Goal: Task Accomplishment & Management: Manage account settings

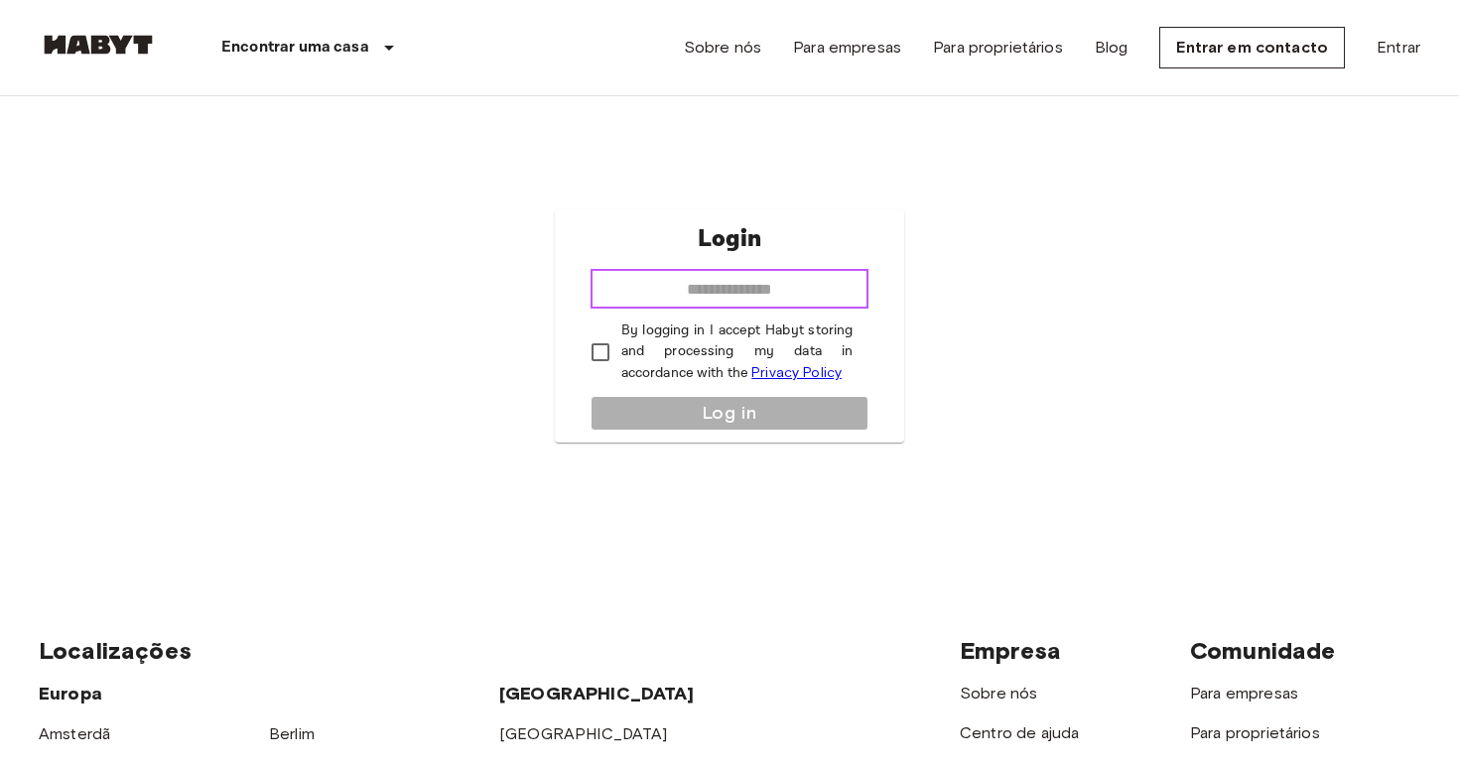
click at [759, 289] on input "email" at bounding box center [729, 289] width 279 height 40
type input "**********"
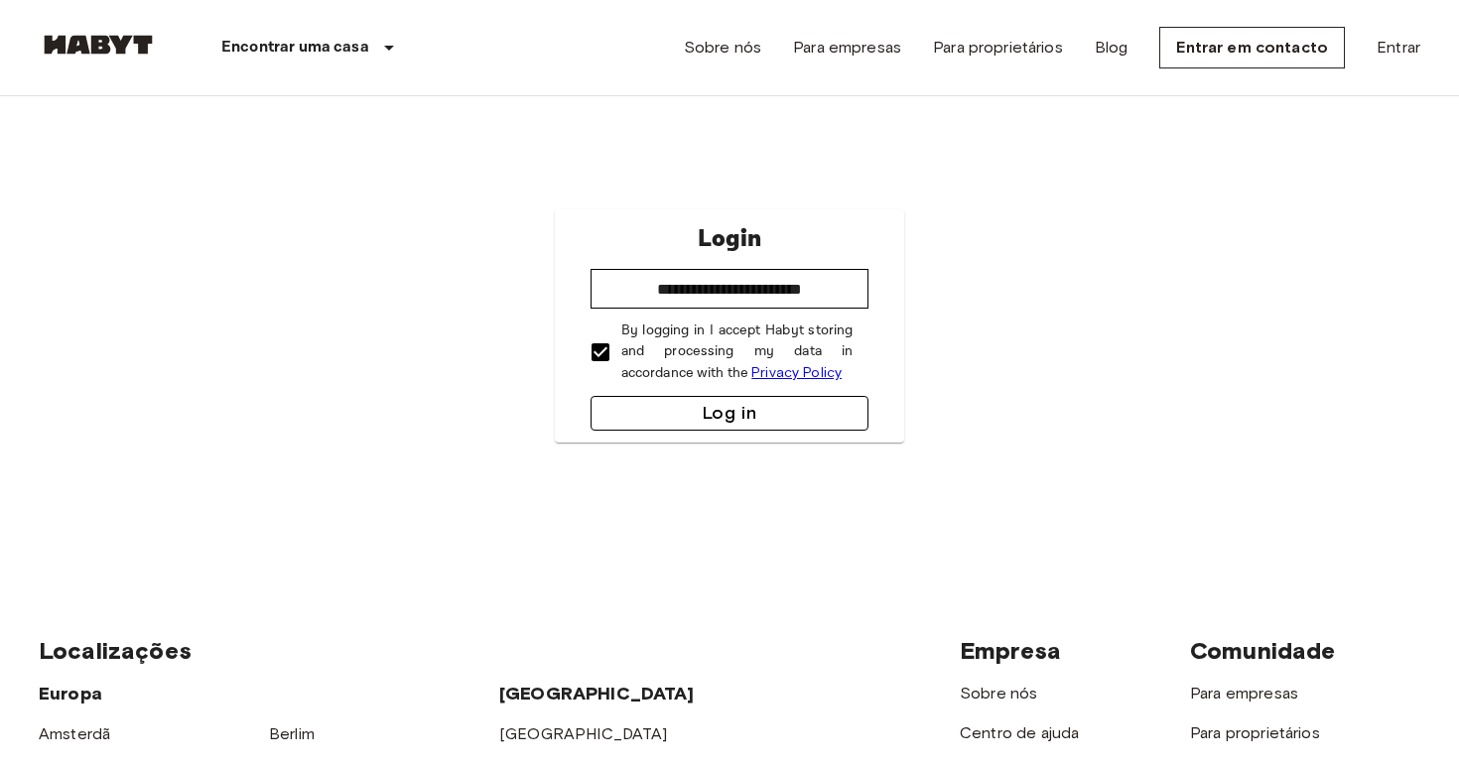
click at [675, 417] on button "Log in" at bounding box center [729, 413] width 279 height 35
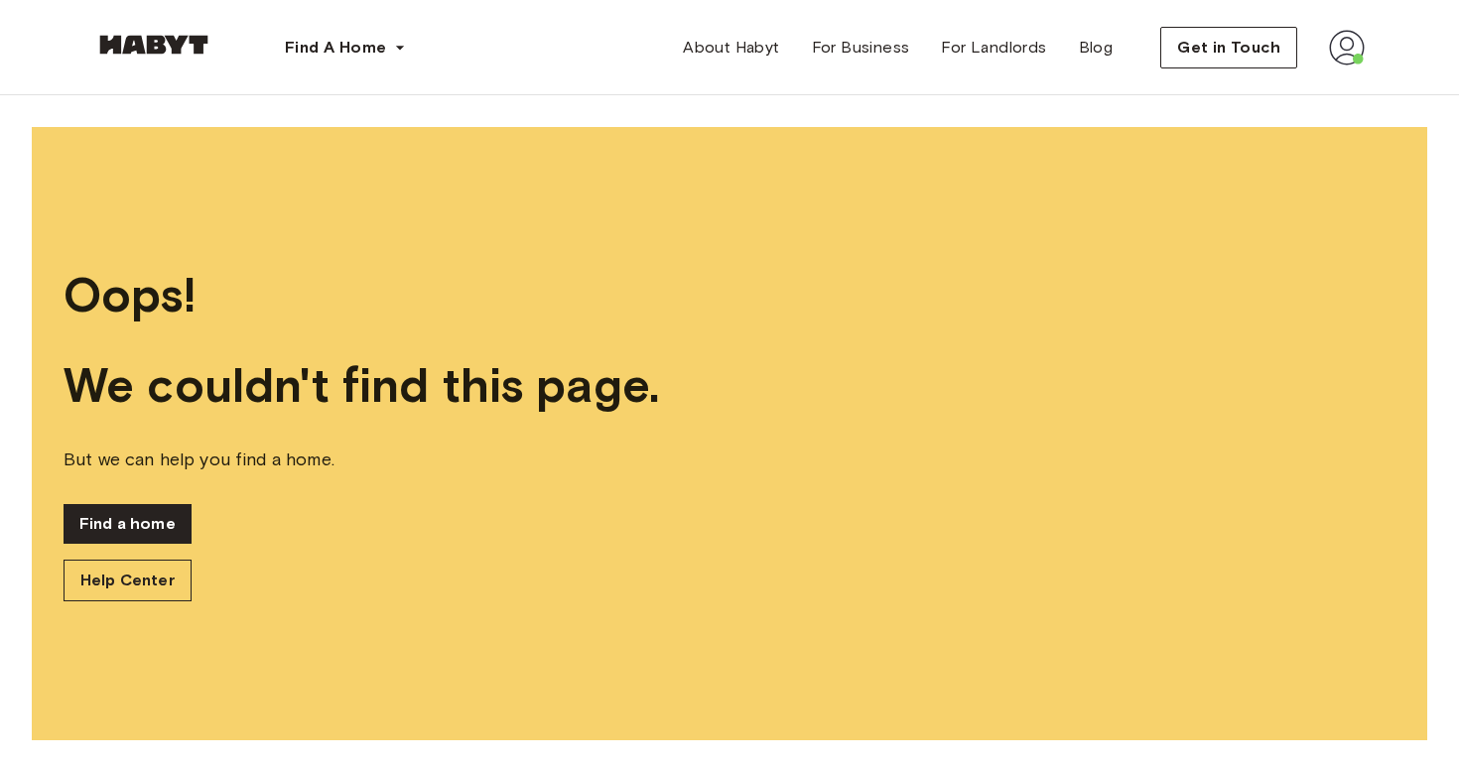
click at [1343, 54] on img at bounding box center [1347, 48] width 36 height 36
click at [1294, 91] on span "Profile" at bounding box center [1286, 93] width 50 height 24
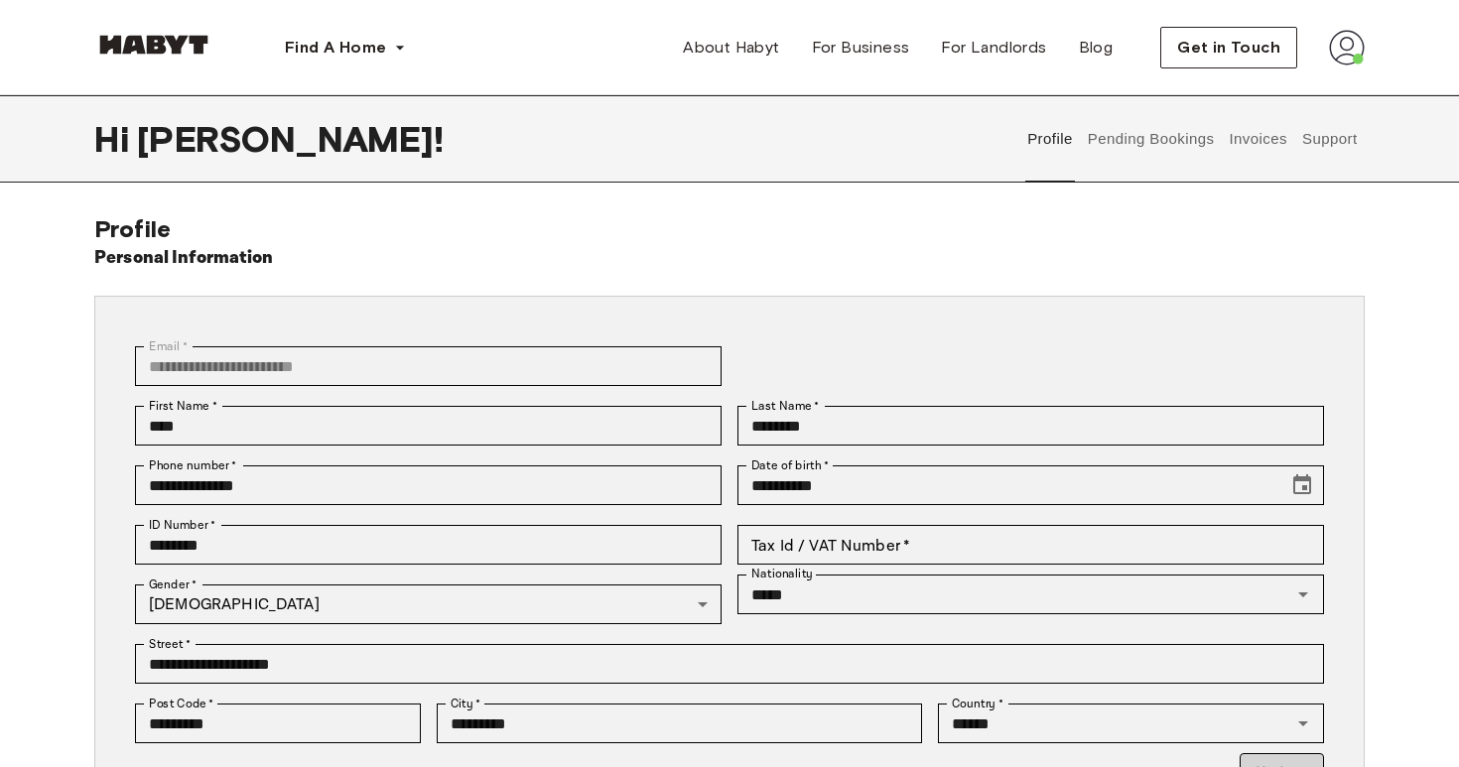
scroll to position [12, 0]
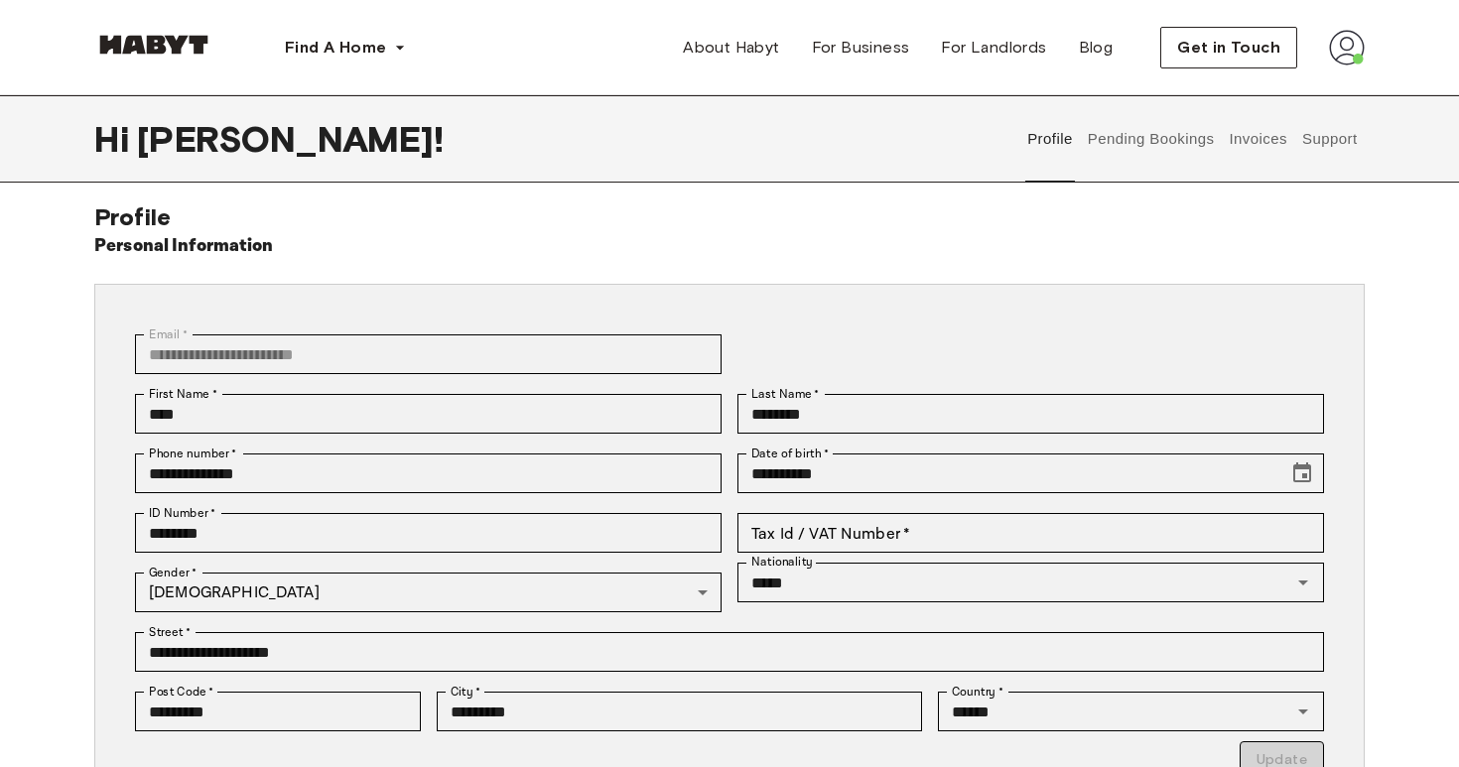
click at [1132, 149] on button "Pending Bookings" at bounding box center [1151, 138] width 132 height 87
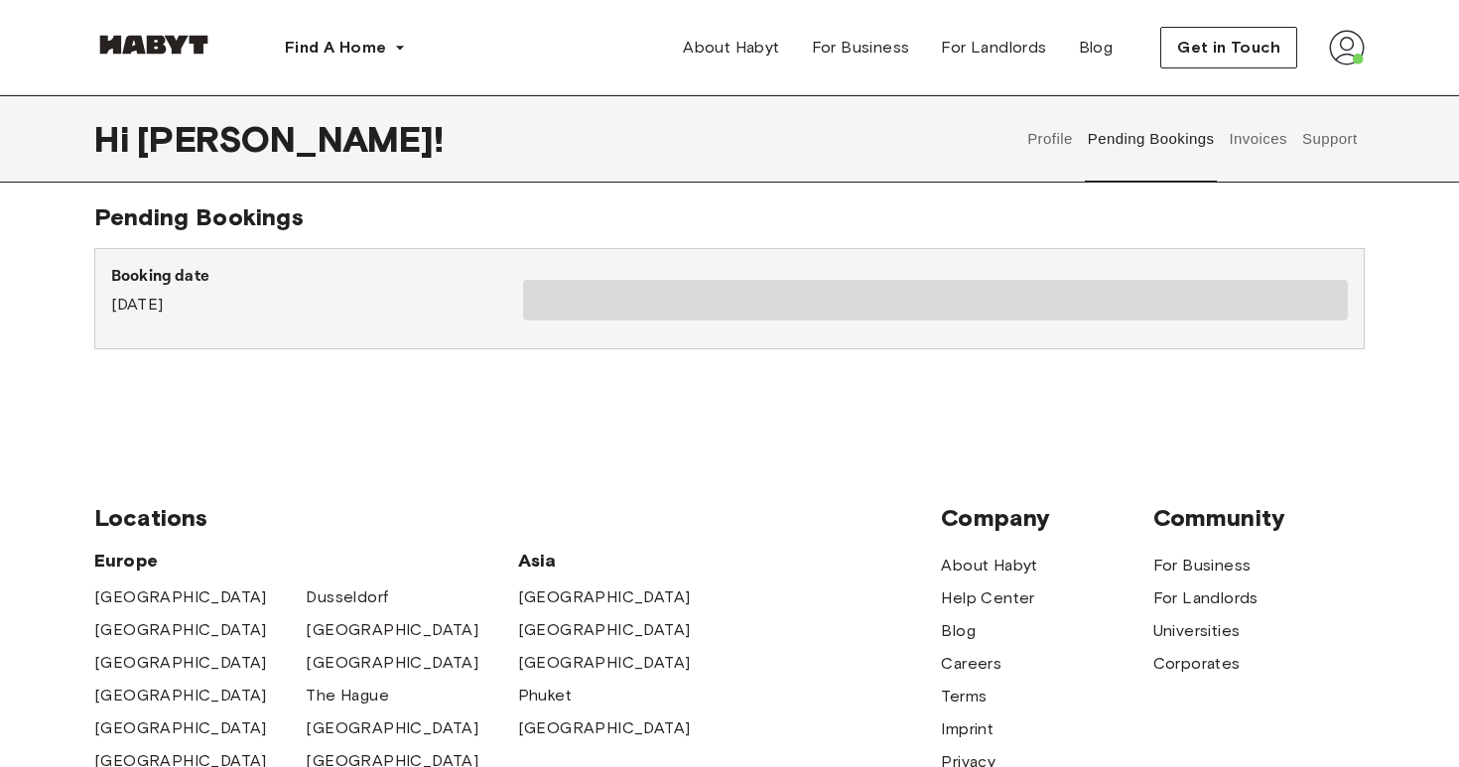
click at [1256, 146] on button "Invoices" at bounding box center [1258, 138] width 63 height 87
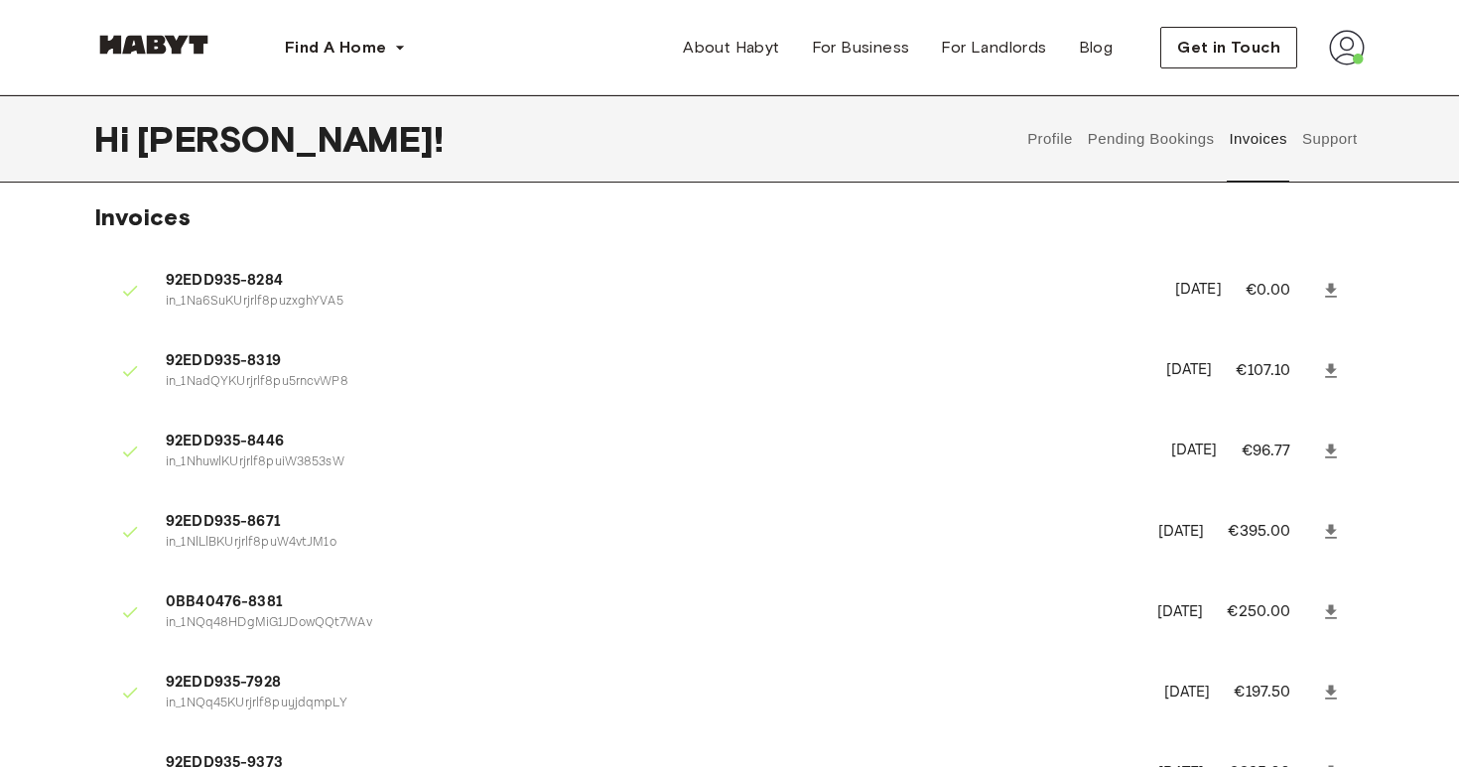
click at [1309, 147] on button "Support" at bounding box center [1329, 138] width 61 height 87
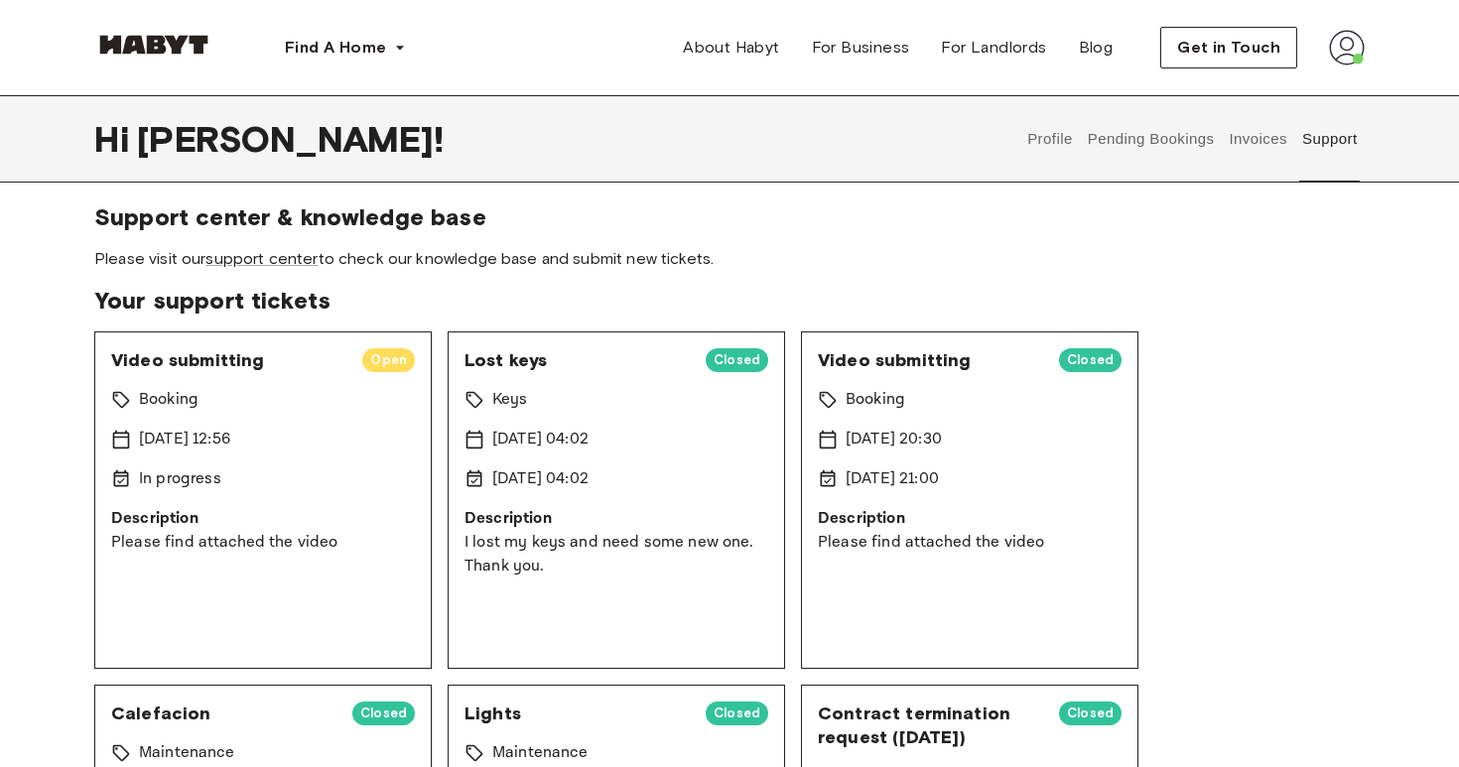
click at [1246, 143] on button "Invoices" at bounding box center [1258, 138] width 63 height 87
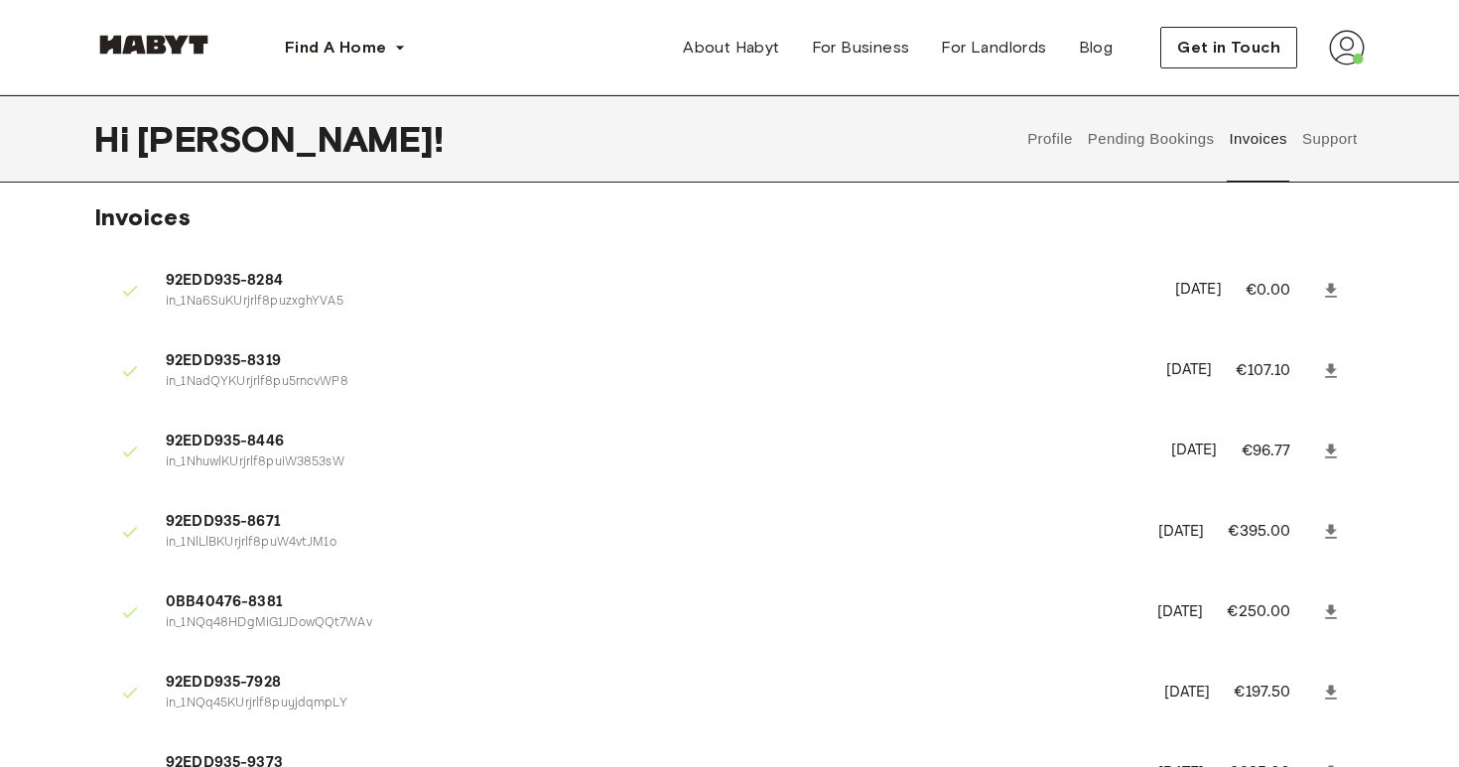
click at [1319, 137] on button "Support" at bounding box center [1329, 138] width 61 height 87
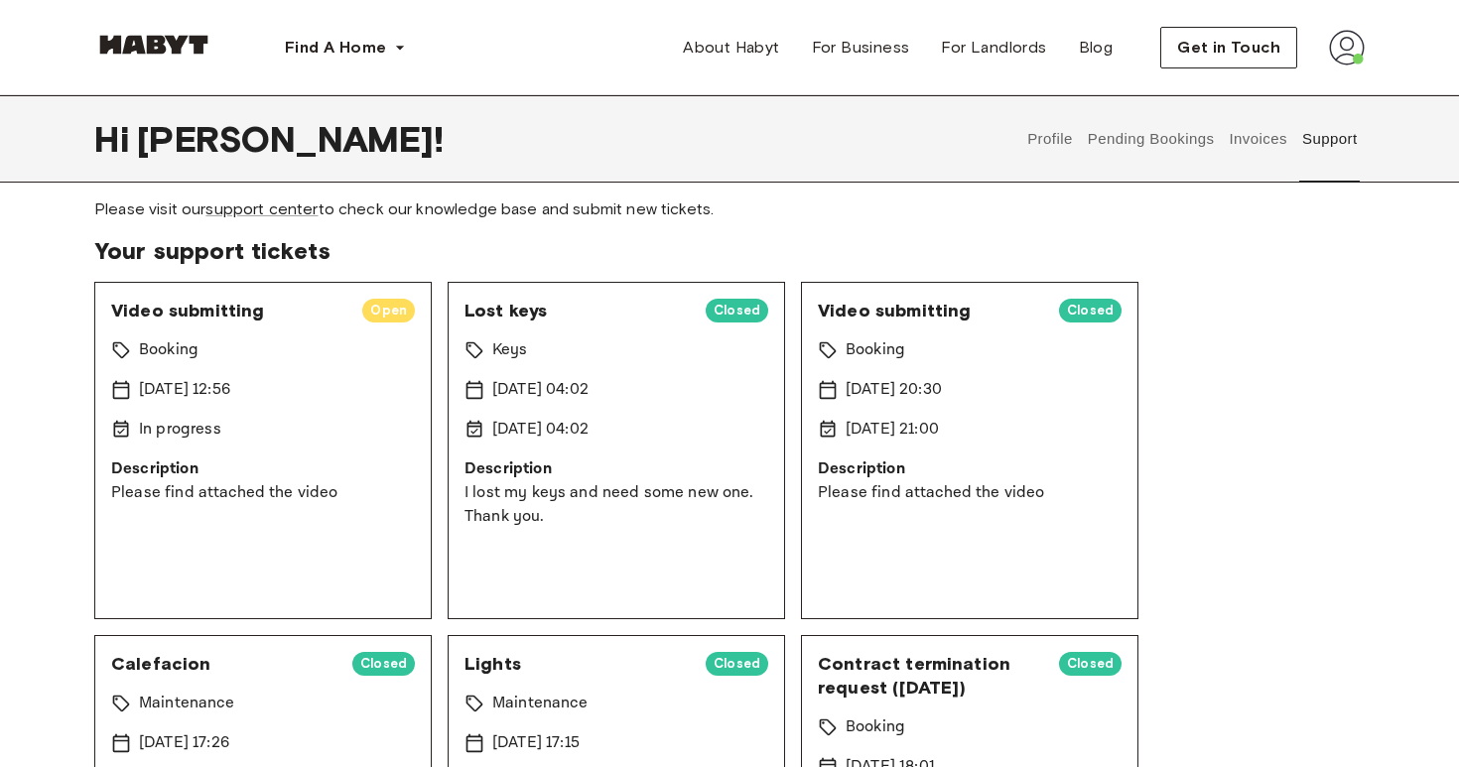
scroll to position [50, 0]
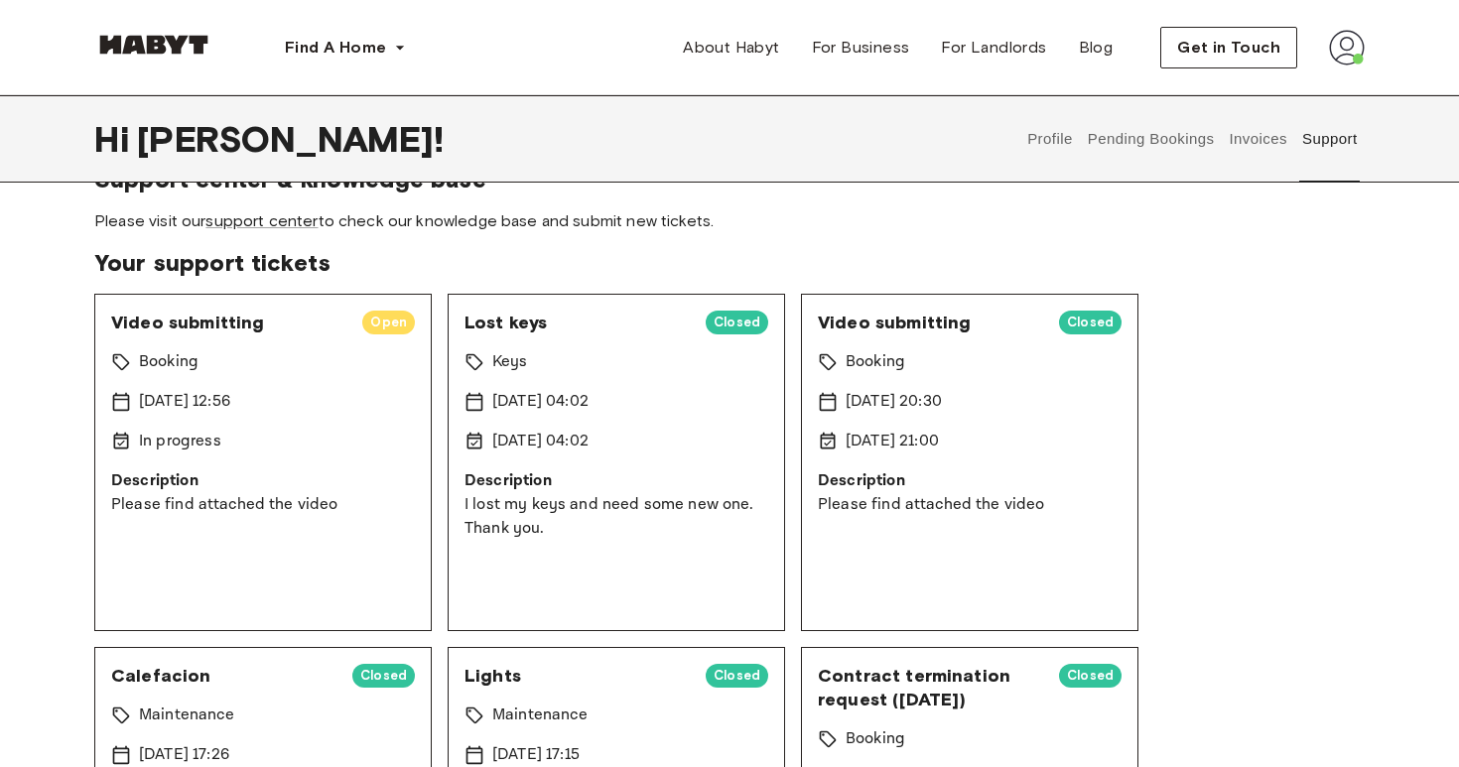
click at [391, 321] on span "Open" at bounding box center [388, 323] width 53 height 20
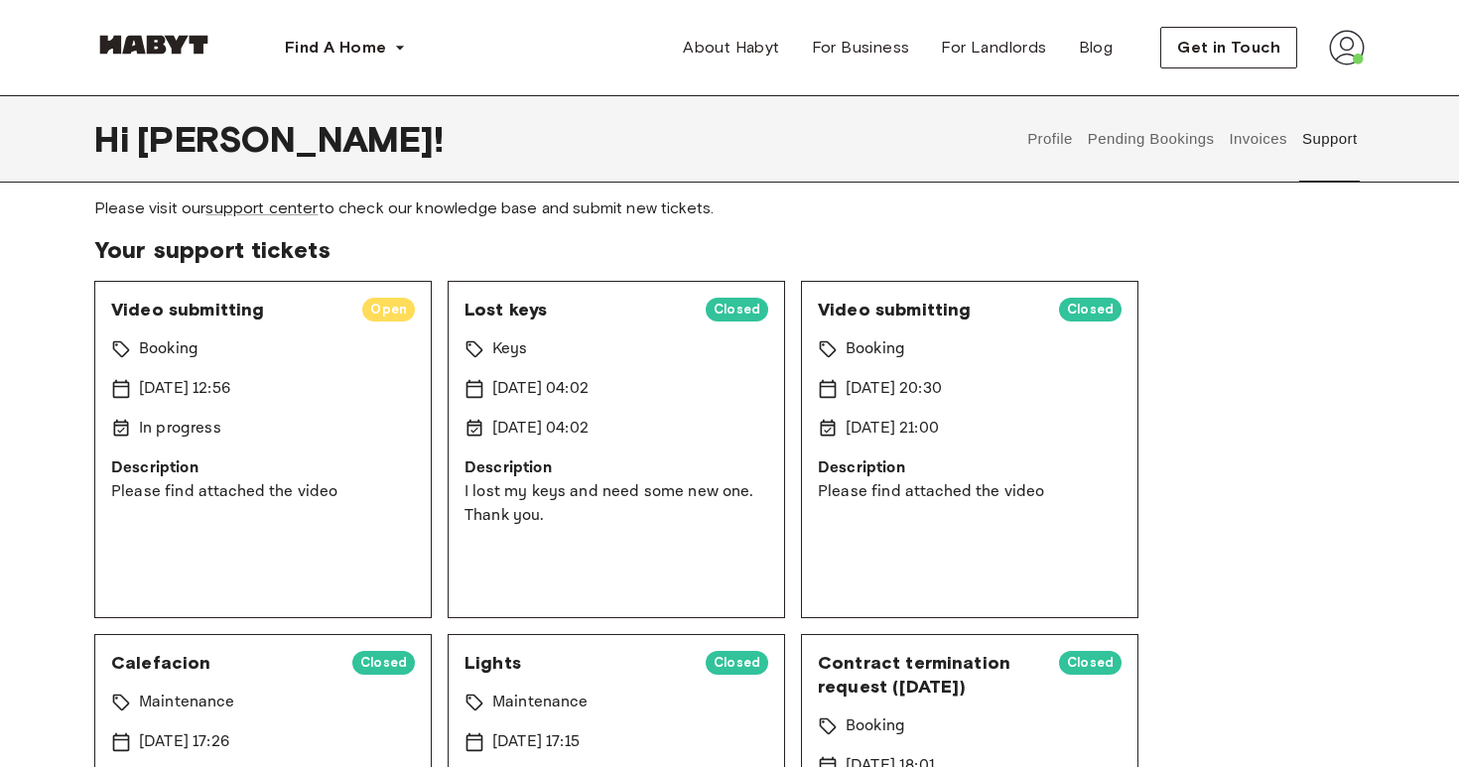
scroll to position [8, 0]
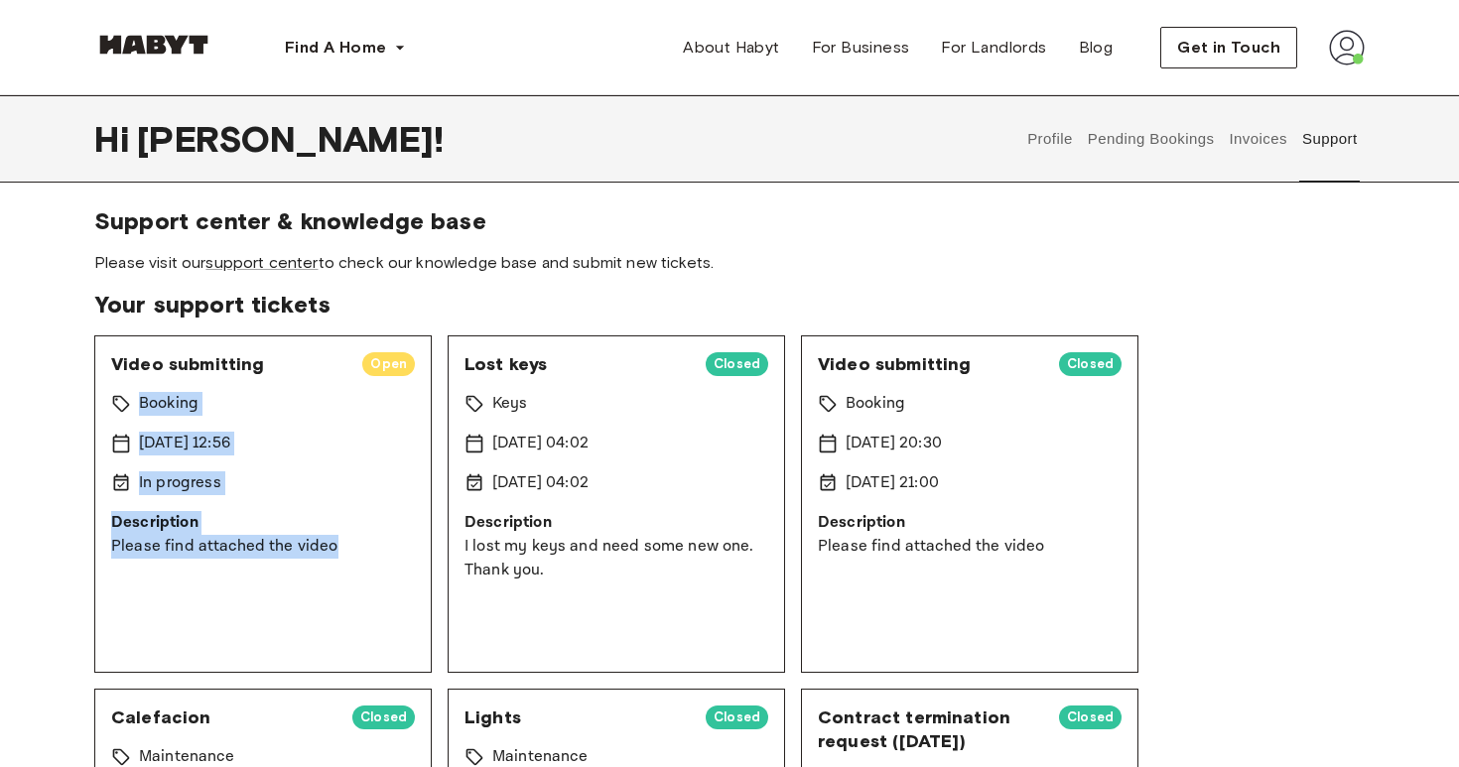
drag, startPoint x: 134, startPoint y: 410, endPoint x: 291, endPoint y: 583, distance: 233.2
click at [287, 583] on div "Video submitting Open Booking 15 Aug 2025 12:56 In progress Description Please …" at bounding box center [262, 503] width 337 height 337
click at [291, 583] on div "Video submitting Open Booking 15 Aug 2025 12:56 In progress Description Please …" at bounding box center [262, 503] width 337 height 337
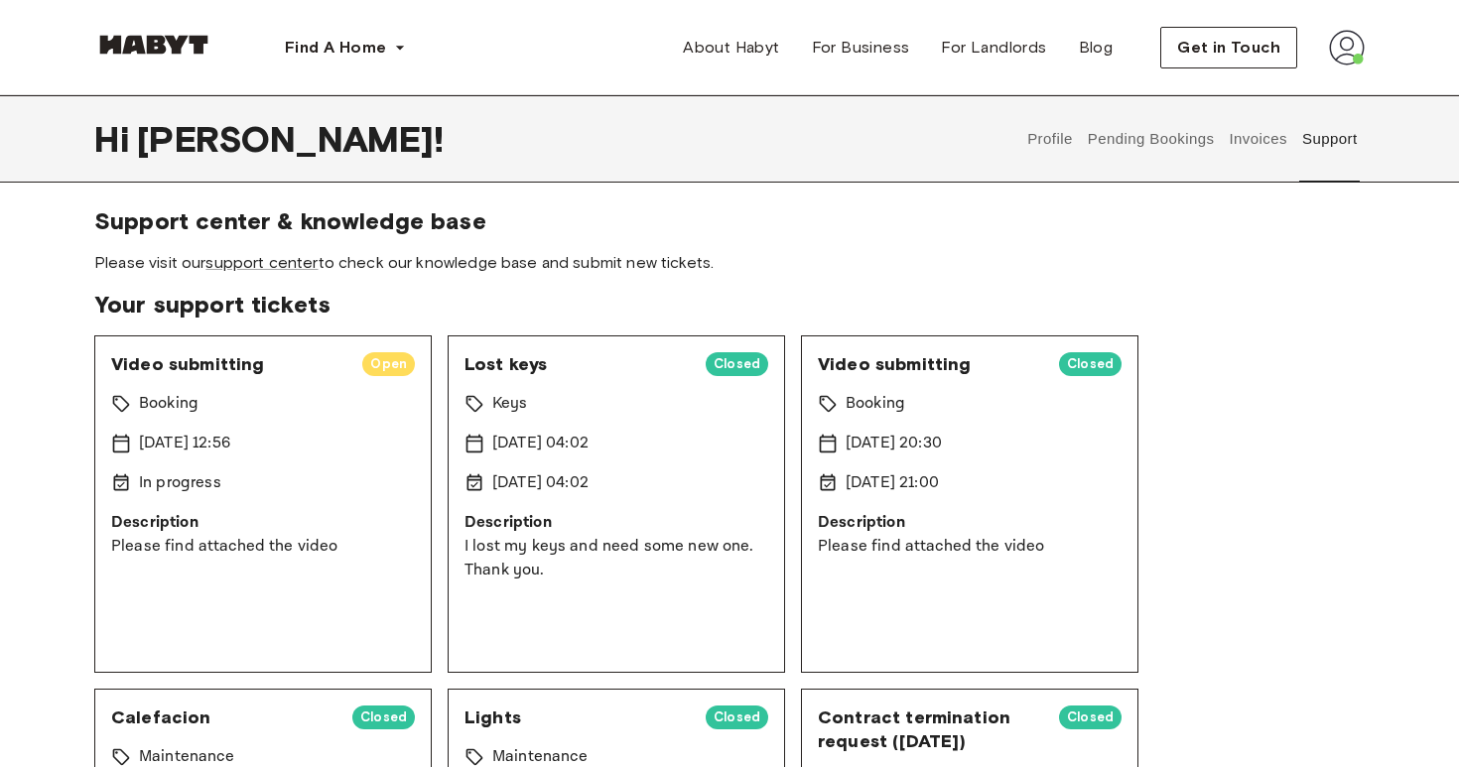
drag, startPoint x: 128, startPoint y: 440, endPoint x: 275, endPoint y: 437, distance: 146.9
click at [270, 440] on div "15 Aug 2025 12:56" at bounding box center [263, 444] width 304 height 24
click at [275, 437] on div "15 Aug 2025 12:56" at bounding box center [263, 444] width 304 height 24
click at [1052, 141] on button "Profile" at bounding box center [1050, 138] width 51 height 87
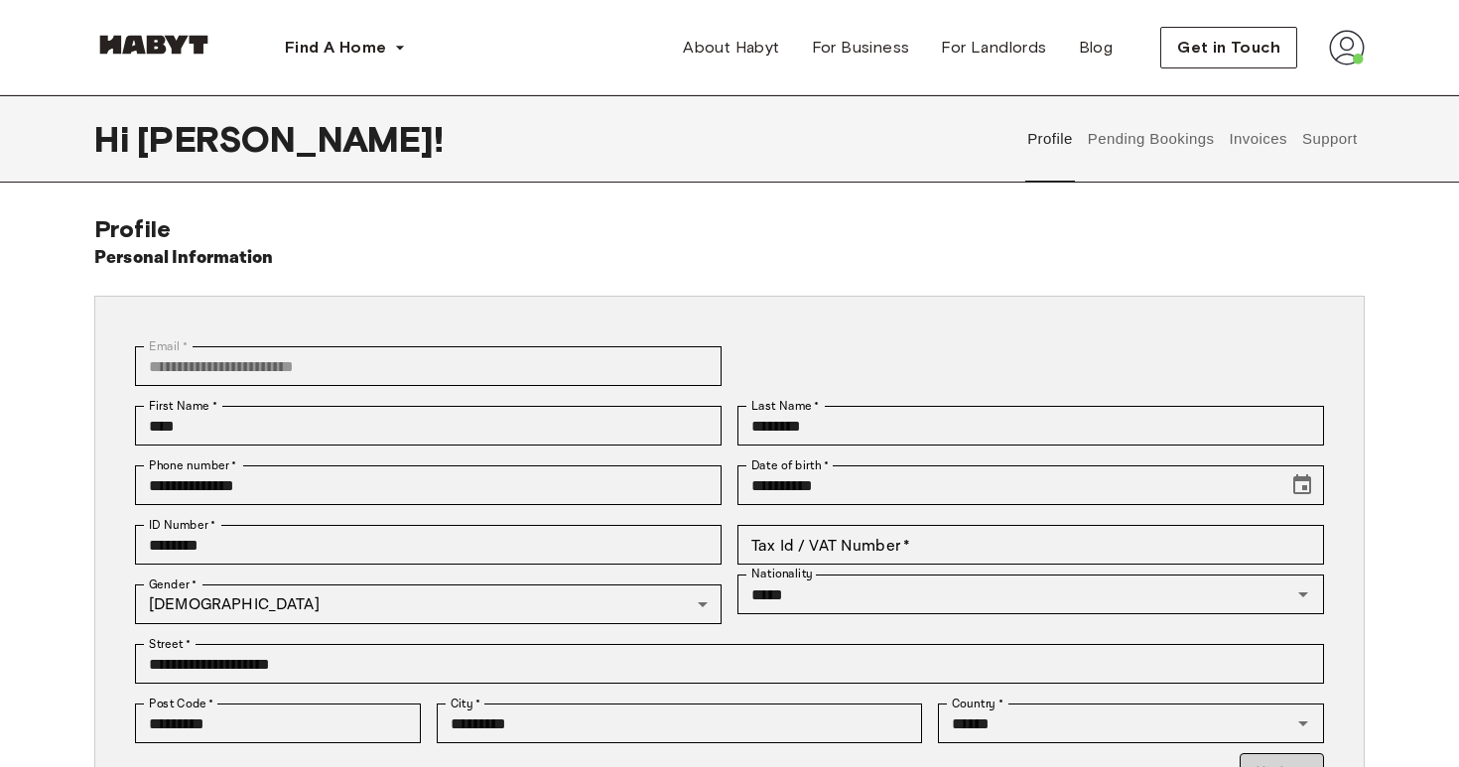
click at [1116, 140] on button "Pending Bookings" at bounding box center [1151, 138] width 132 height 87
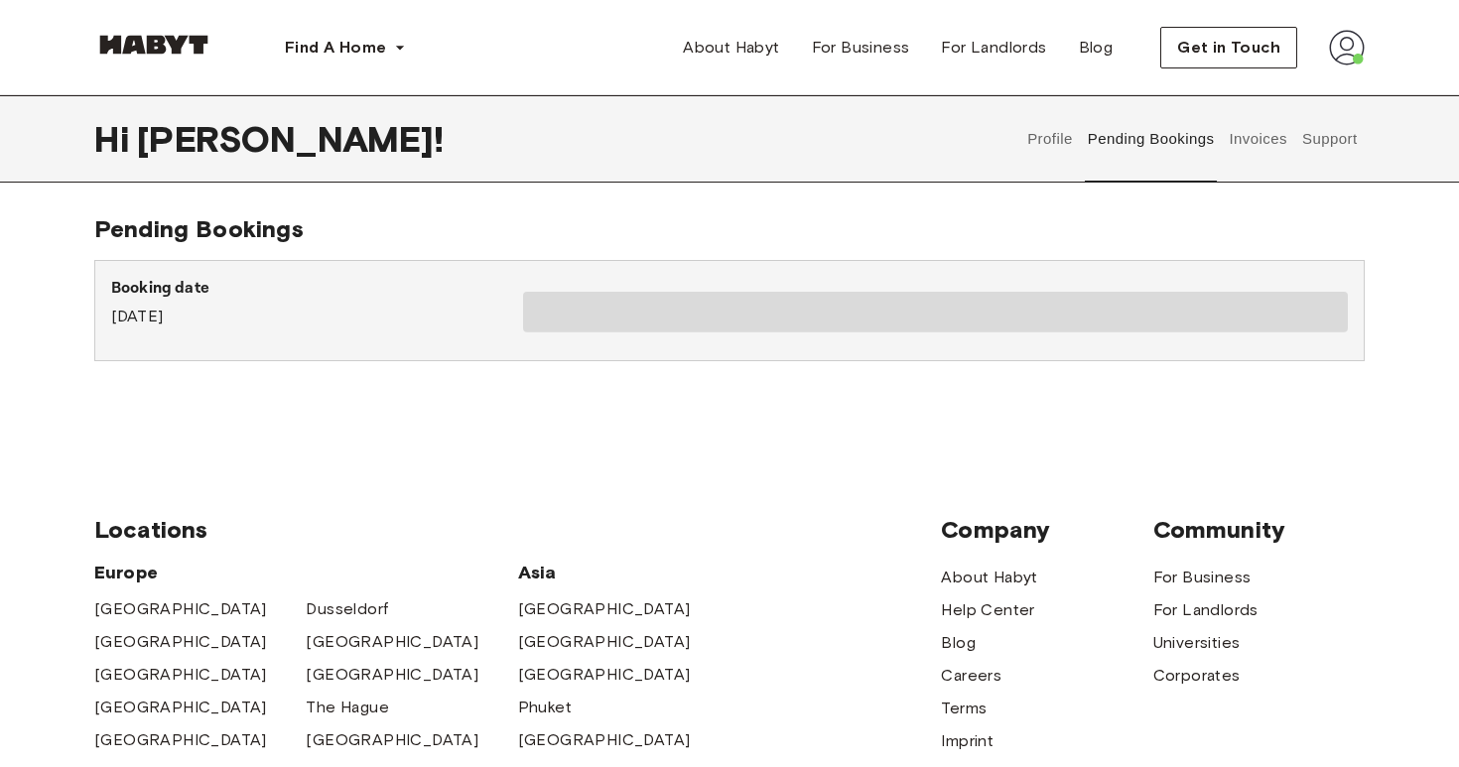
click at [1336, 36] on img at bounding box center [1347, 48] width 36 height 36
click at [1061, 225] on div "Pending Bookings Booking date July 4th, 2023" at bounding box center [729, 303] width 1270 height 179
click at [1172, 195] on div "Hi Anna ! Profile Pending Bookings Invoices Support Pending Bookings Booking da…" at bounding box center [729, 265] width 1459 height 340
click at [1023, 142] on div "Profile Pending Bookings Invoices Support" at bounding box center [1192, 138] width 344 height 87
click at [1137, 144] on button "Pending Bookings" at bounding box center [1151, 138] width 132 height 87
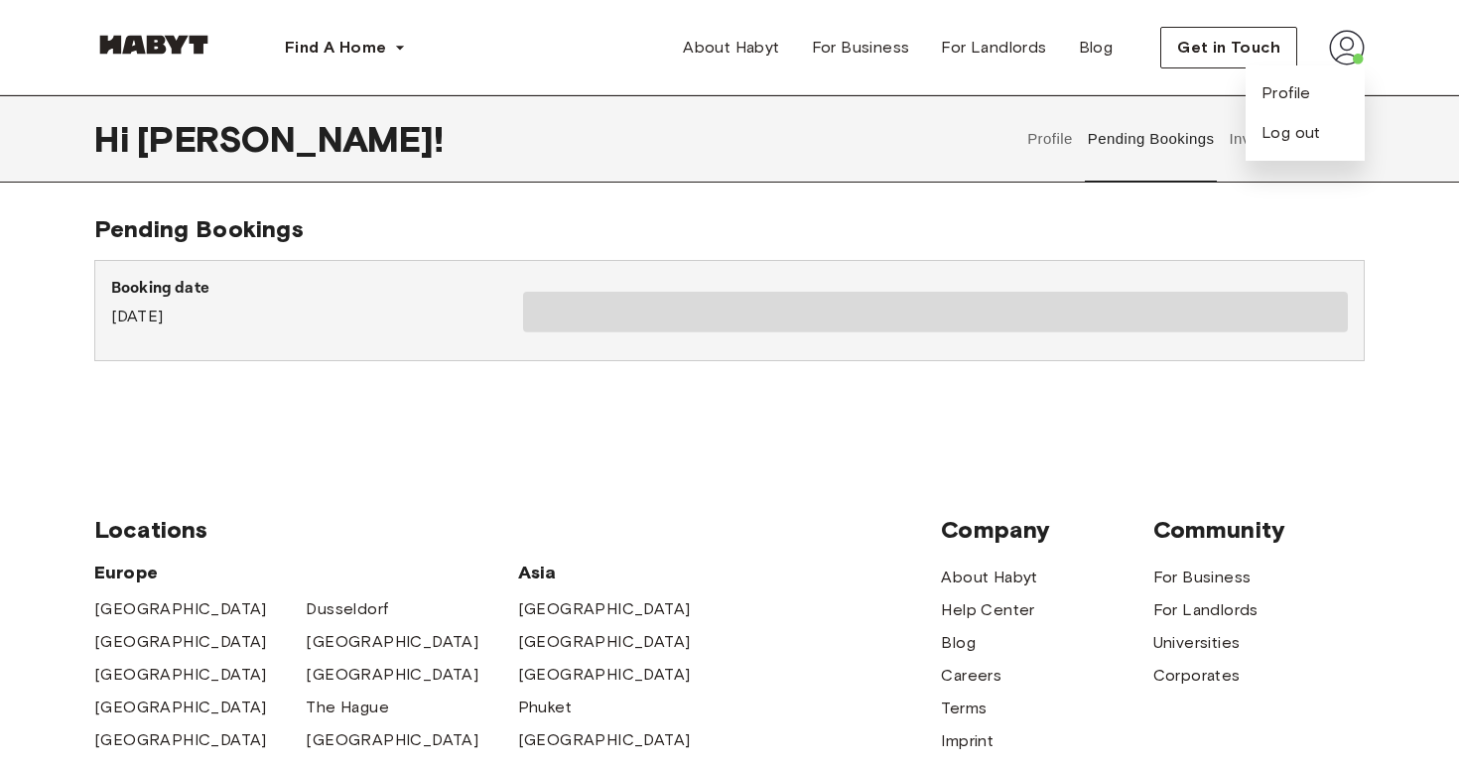
click at [1029, 142] on button "Profile" at bounding box center [1050, 138] width 51 height 87
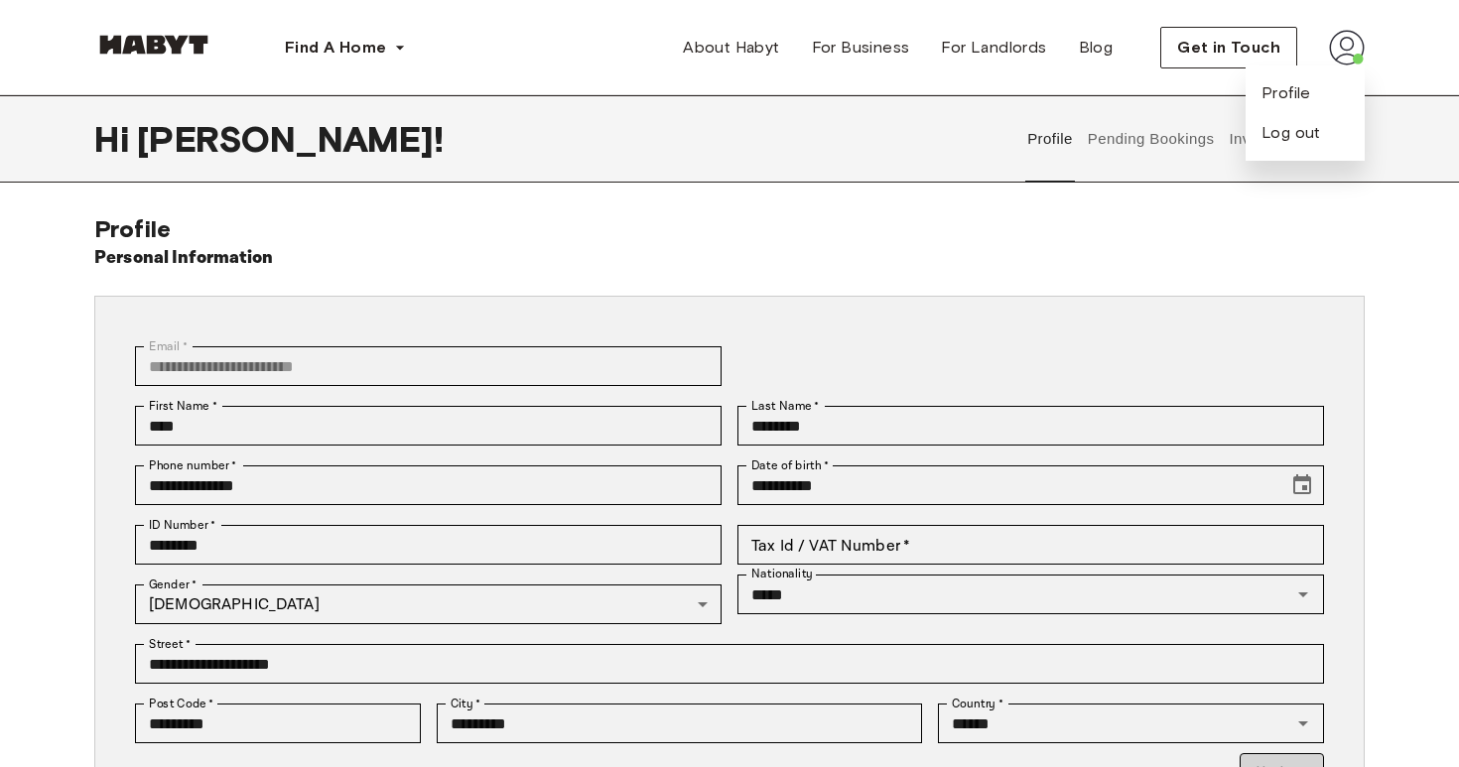
click at [1107, 138] on button "Pending Bookings" at bounding box center [1151, 138] width 132 height 87
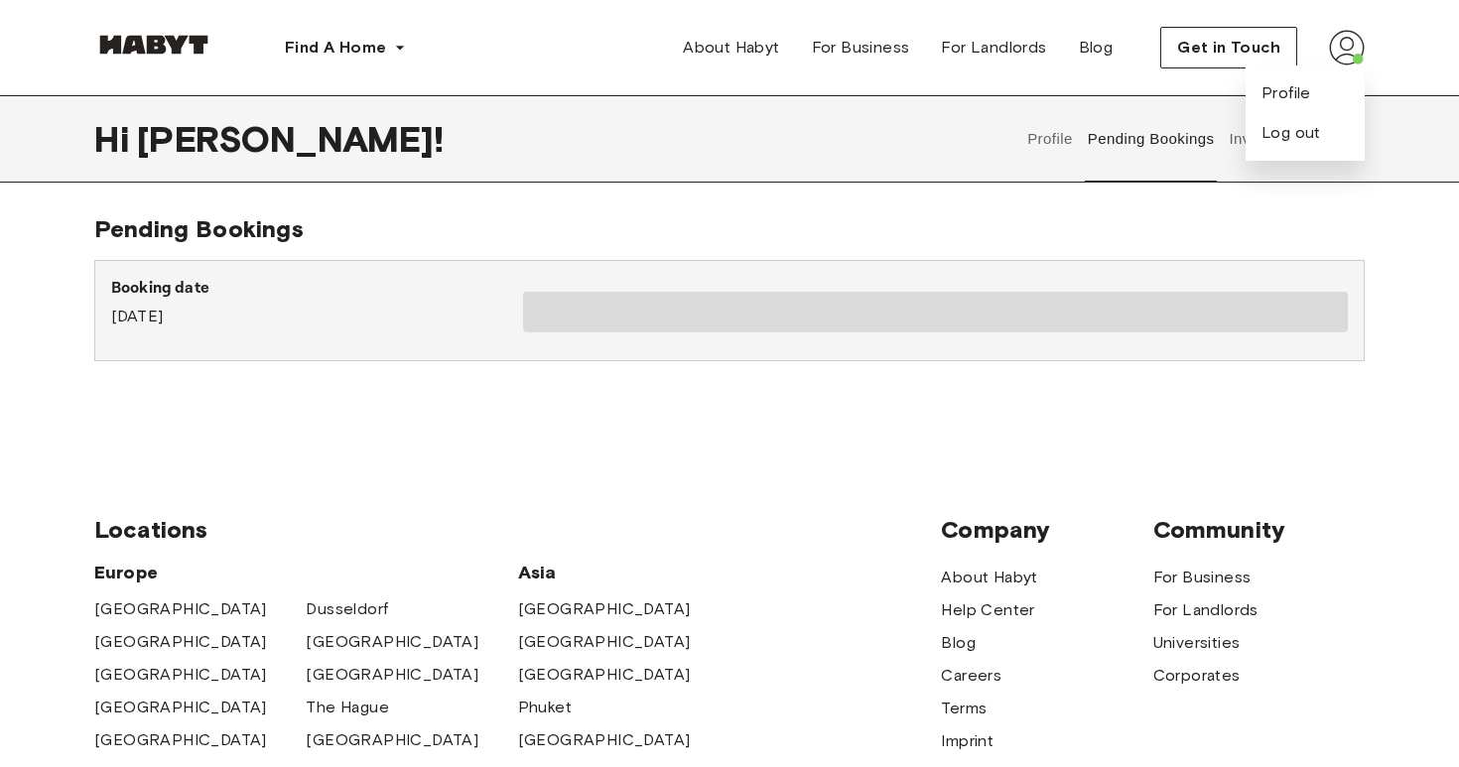
click at [1365, 45] on div "Find A Home Europe Amsterdam Berlin Frankfurt Hamburg Lisbon Madrid Milan Moden…" at bounding box center [729, 47] width 1429 height 95
click at [1234, 165] on button "Invoices" at bounding box center [1258, 138] width 63 height 87
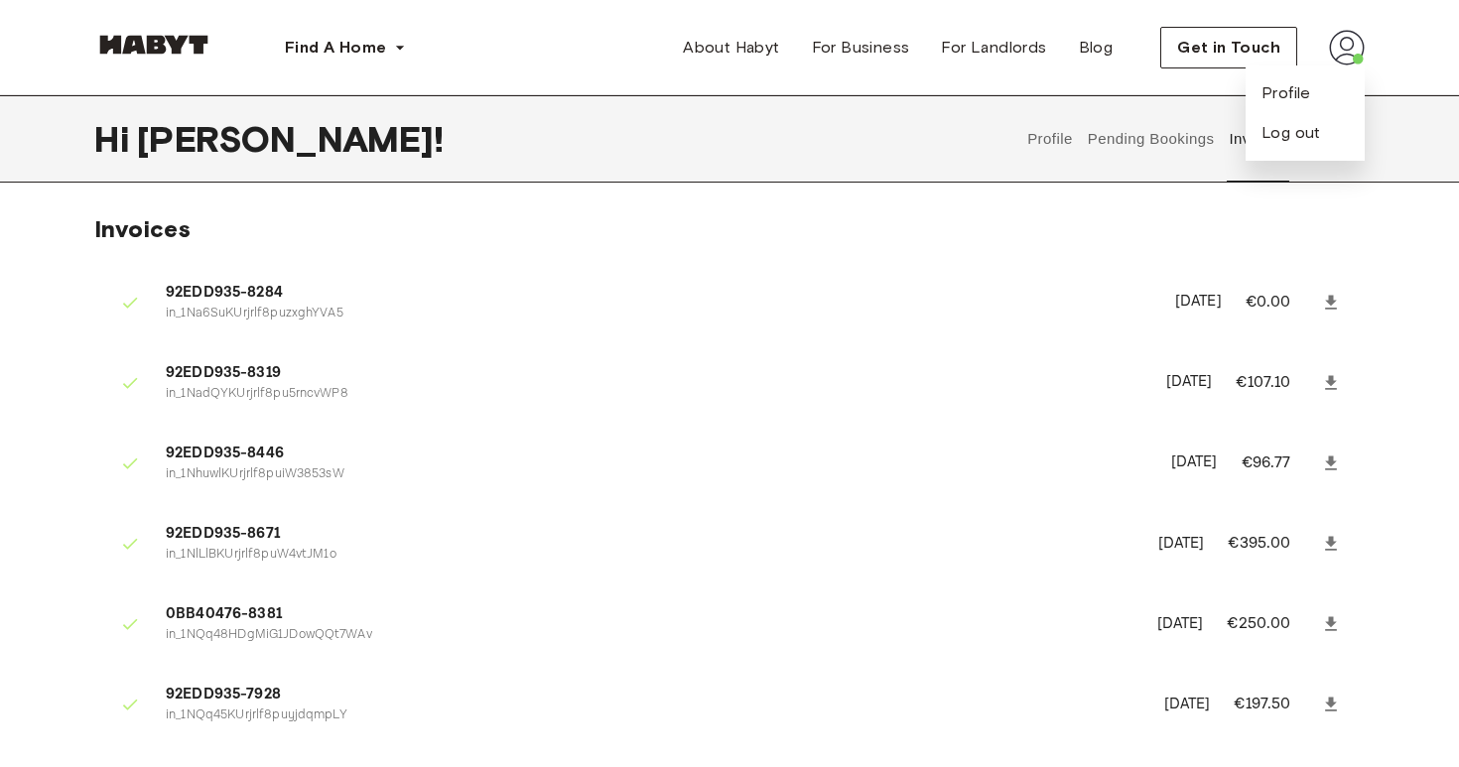
click at [1111, 90] on div "Find A Home Europe Amsterdam Berlin Frankfurt Hamburg Lisbon Madrid Milan Moden…" at bounding box center [729, 47] width 1270 height 95
click at [1324, 171] on button "Support" at bounding box center [1329, 138] width 61 height 87
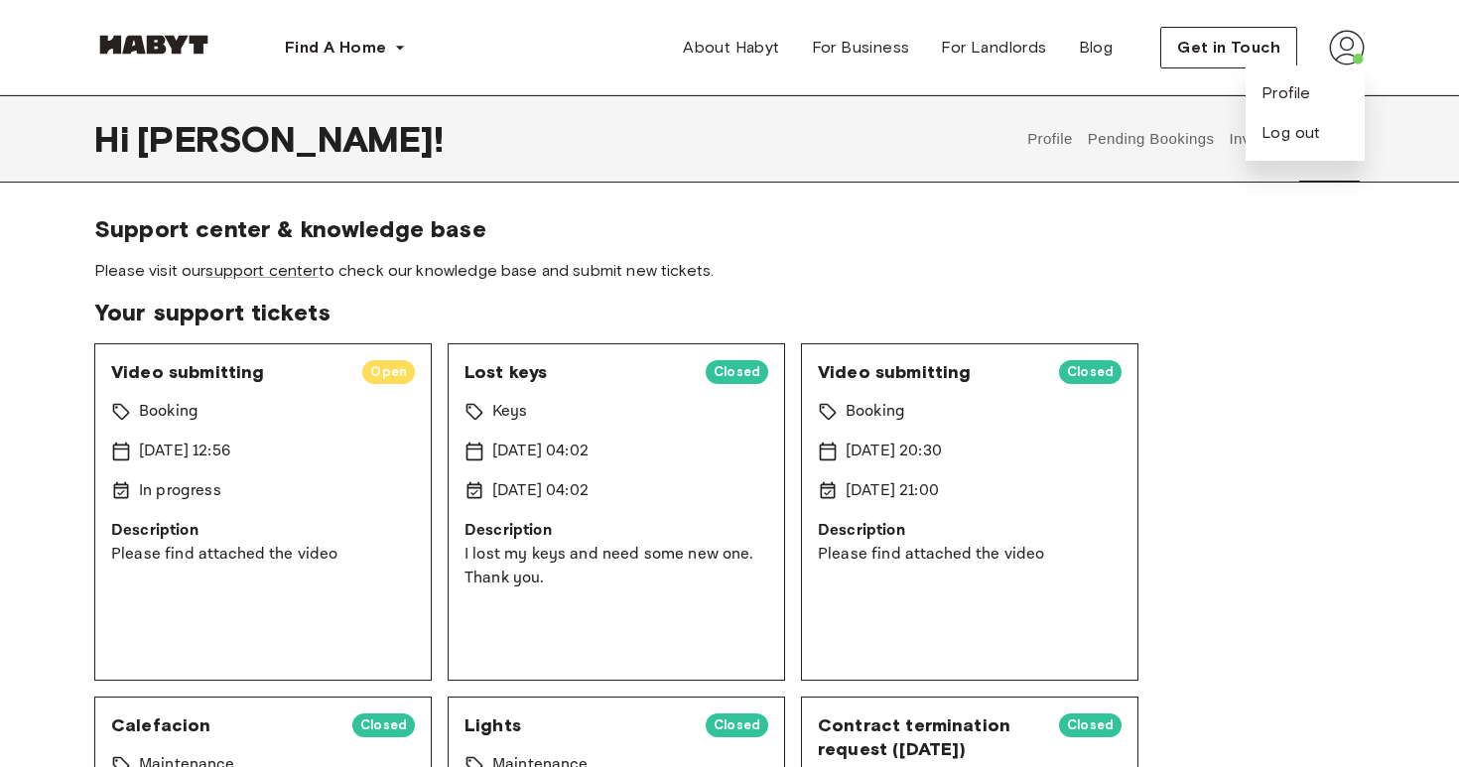
click at [389, 358] on div "Video submitting Open Booking 15 Aug 2025 12:56 In progress Description Please …" at bounding box center [262, 511] width 337 height 337
click at [156, 374] on span "Video submitting" at bounding box center [228, 372] width 235 height 24
click at [173, 477] on div "Video submitting Open Booking 15 Aug 2025 12:56 In progress Description Please …" at bounding box center [262, 511] width 337 height 337
click at [173, 516] on div "Video submitting Open Booking 15 Aug 2025 12:56 In progress Description Please …" at bounding box center [262, 511] width 337 height 337
click at [173, 543] on p "Please find attached the video" at bounding box center [263, 555] width 304 height 24
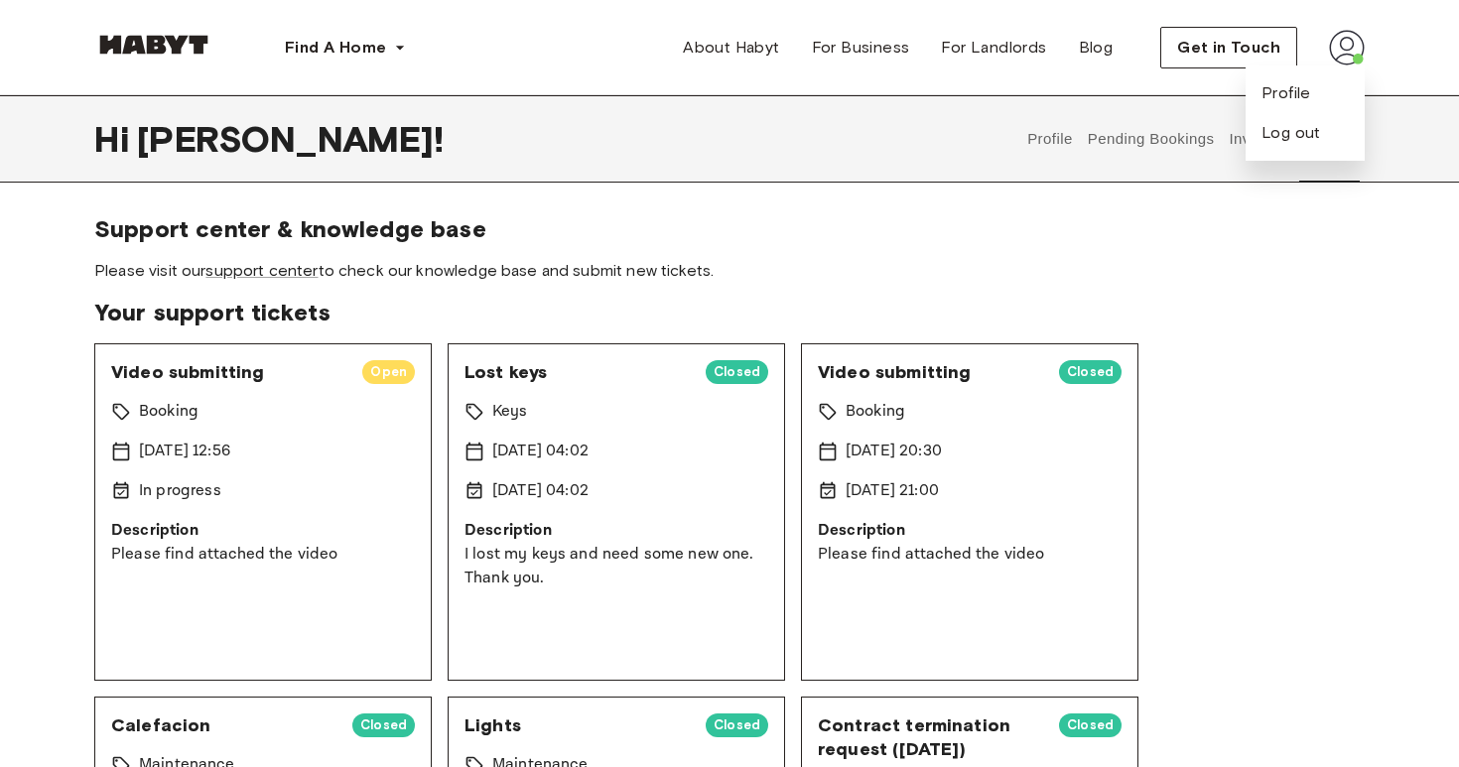
click at [237, 550] on p "Please find attached the video" at bounding box center [263, 555] width 304 height 24
click at [194, 552] on p "Please find attached the video" at bounding box center [263, 555] width 304 height 24
